Goal: Transaction & Acquisition: Subscribe to service/newsletter

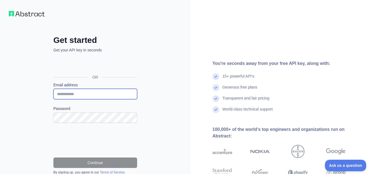
click at [116, 93] on input "Email address" at bounding box center [95, 94] width 84 height 10
click at [109, 88] on div "Email address" at bounding box center [95, 90] width 84 height 17
click at [80, 90] on input "Email address" at bounding box center [95, 94] width 84 height 10
paste input "**********"
type input "**********"
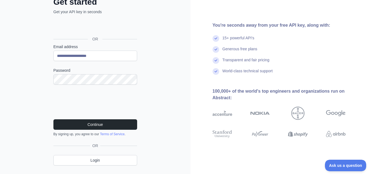
scroll to position [39, 0]
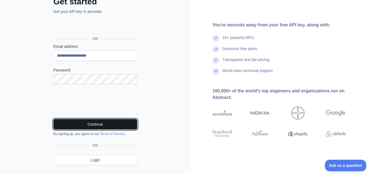
click at [59, 123] on button "Continue" at bounding box center [95, 124] width 84 height 10
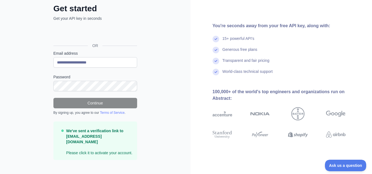
scroll to position [0, 0]
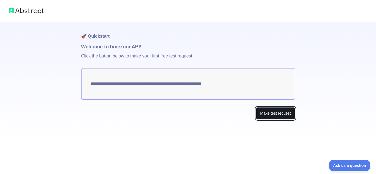
click at [286, 110] on button "Make test request" at bounding box center [275, 113] width 39 height 12
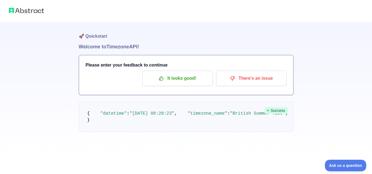
scroll to position [39, 0]
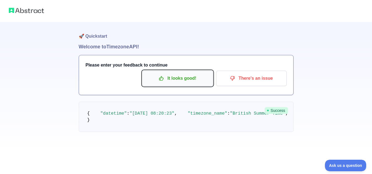
click at [200, 74] on p "It looks good!" at bounding box center [177, 78] width 62 height 9
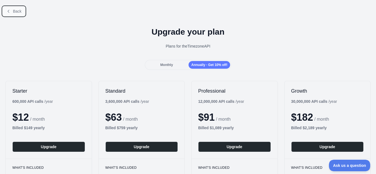
click at [11, 9] on button "Back" at bounding box center [14, 11] width 22 height 9
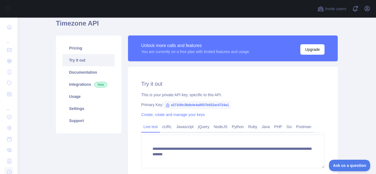
scroll to position [23, 0]
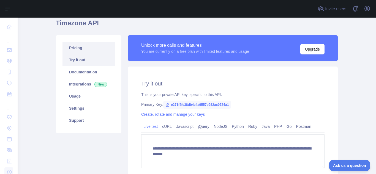
click at [66, 45] on link "Pricing" at bounding box center [88, 48] width 52 height 12
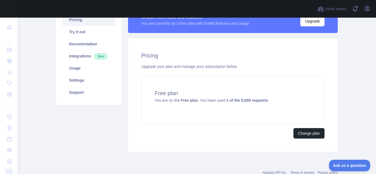
scroll to position [53, 0]
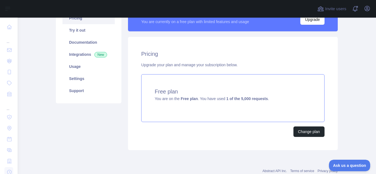
click at [256, 94] on h4 "Free plan" at bounding box center [233, 92] width 156 height 8
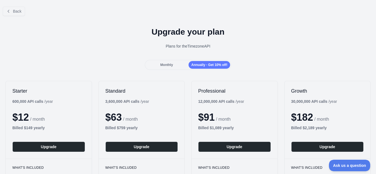
click at [181, 55] on div "Upgrade your plan Plans for the Timezone API" at bounding box center [188, 40] width 376 height 40
click at [176, 67] on div "Monthly" at bounding box center [167, 65] width 42 height 8
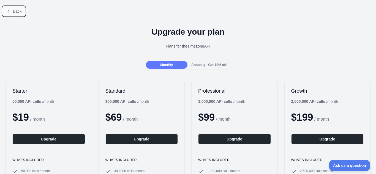
click at [12, 12] on button "Back" at bounding box center [14, 11] width 22 height 9
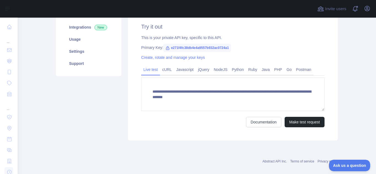
scroll to position [80, 0]
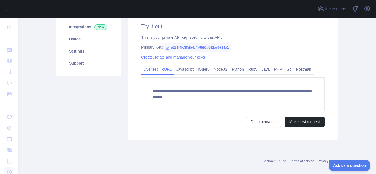
click at [170, 73] on link "cURL" at bounding box center [167, 69] width 14 height 9
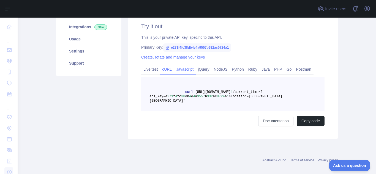
click at [180, 71] on link "Javascript" at bounding box center [185, 69] width 22 height 9
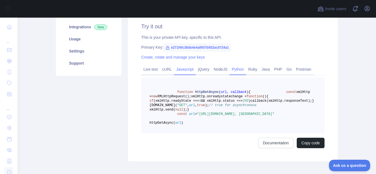
click at [236, 68] on link "Python" at bounding box center [237, 69] width 17 height 9
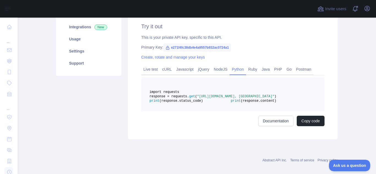
click at [177, 46] on span "e271f4fc38db4e4a9557b932ac0724a1" at bounding box center [197, 47] width 68 height 8
click at [165, 48] on icon at bounding box center [167, 48] width 4 height 4
click at [200, 47] on span "e271f4fc38db4e4a9557b932ac0724a1" at bounding box center [197, 47] width 68 height 8
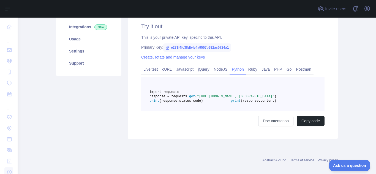
click at [301, 126] on div "import requests response = requests. get ( "https://timezone.abstractapi.com/v1…" at bounding box center [232, 101] width 183 height 49
click at [305, 126] on button "Copy code" at bounding box center [311, 121] width 28 height 10
